Goal: Navigation & Orientation: Find specific page/section

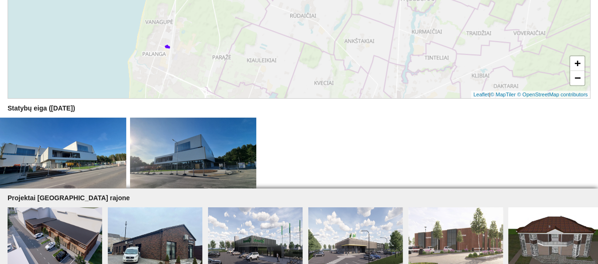
scroll to position [378, 0]
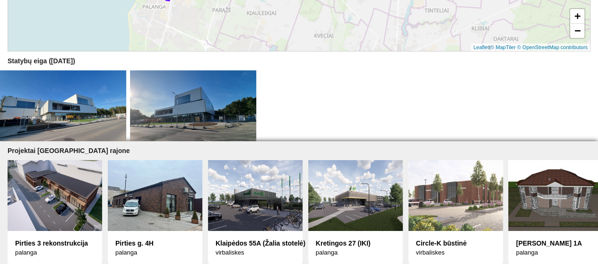
click at [51, 113] on img at bounding box center [63, 105] width 126 height 71
click at [63, 109] on img at bounding box center [63, 105] width 126 height 71
click at [209, 117] on img at bounding box center [193, 105] width 126 height 71
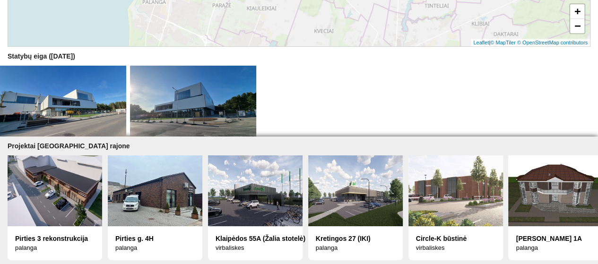
click at [237, 191] on img at bounding box center [255, 191] width 95 height 71
click at [550, 197] on img at bounding box center [555, 191] width 95 height 71
click at [31, 84] on img at bounding box center [63, 101] width 126 height 71
click at [334, 234] on div "Kretingos 27 (IKI)" at bounding box center [355, 238] width 79 height 9
click at [46, 182] on img at bounding box center [55, 191] width 95 height 71
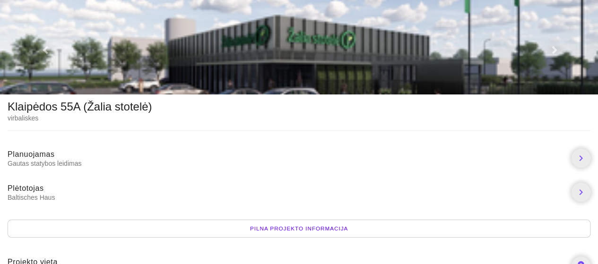
click at [317, 226] on div "Pilna projekto informacija" at bounding box center [299, 229] width 583 height 18
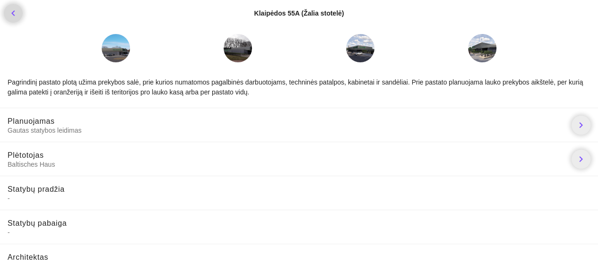
click at [11, 11] on icon "chevron_left" at bounding box center [13, 13] width 11 height 11
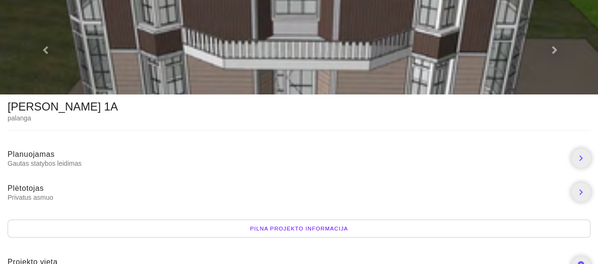
click at [553, 9] on span at bounding box center [553, 5] width 6 height 8
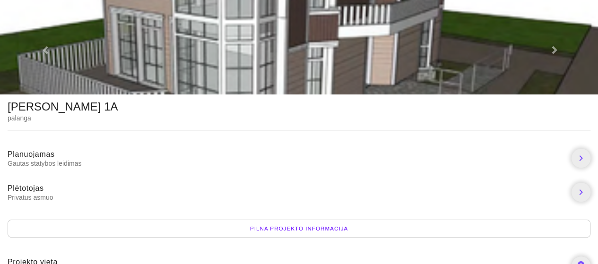
click at [554, 9] on span at bounding box center [553, 5] width 6 height 8
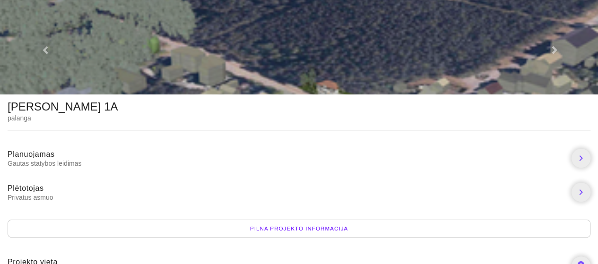
click at [327, 226] on div "Pilna projekto informacija" at bounding box center [299, 229] width 583 height 18
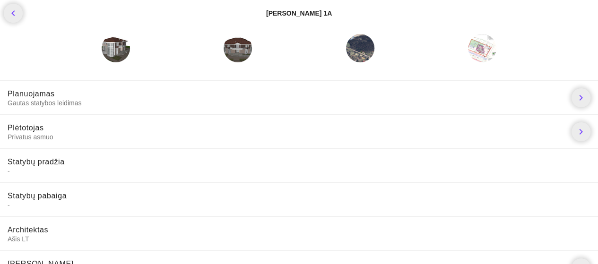
click at [112, 49] on div at bounding box center [116, 48] width 28 height 28
click at [483, 54] on div at bounding box center [482, 48] width 28 height 28
